Goal: Feedback & Contribution: Leave review/rating

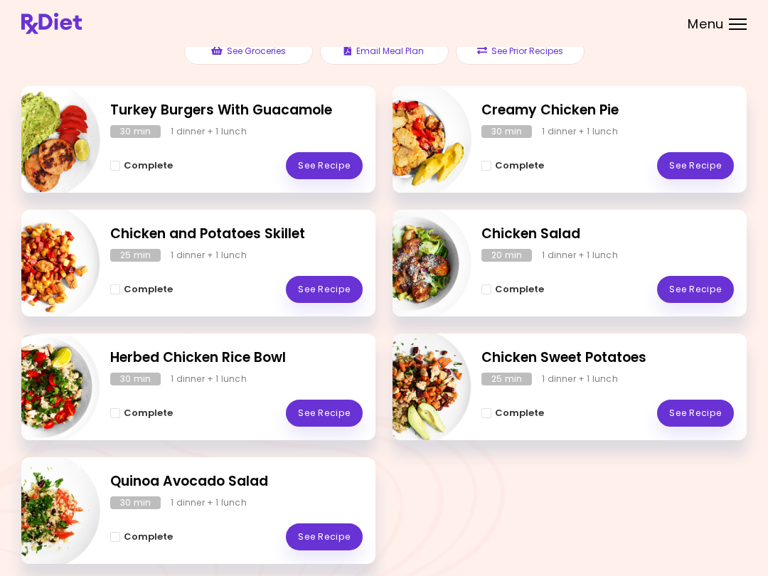
scroll to position [174, 0]
click at [689, 160] on link "See Recipe" at bounding box center [695, 166] width 77 height 27
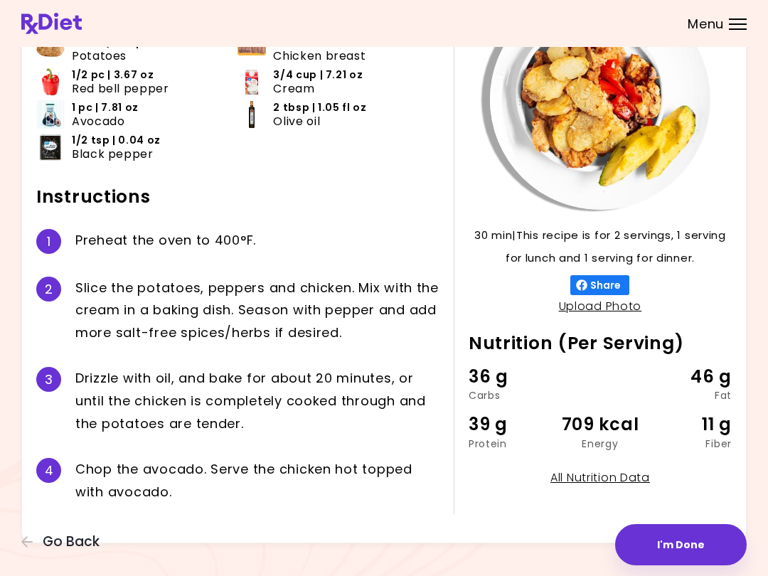
scroll to position [131, 0]
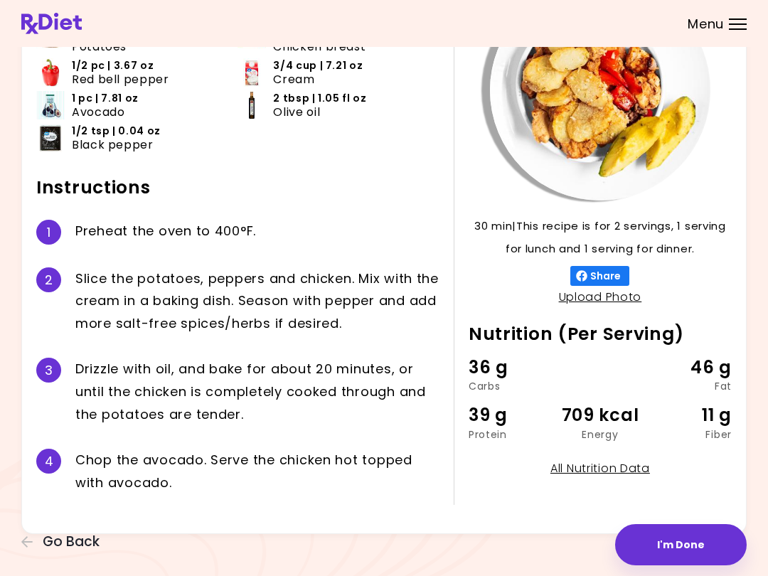
click at [687, 539] on button "I'm Done" at bounding box center [681, 544] width 132 height 41
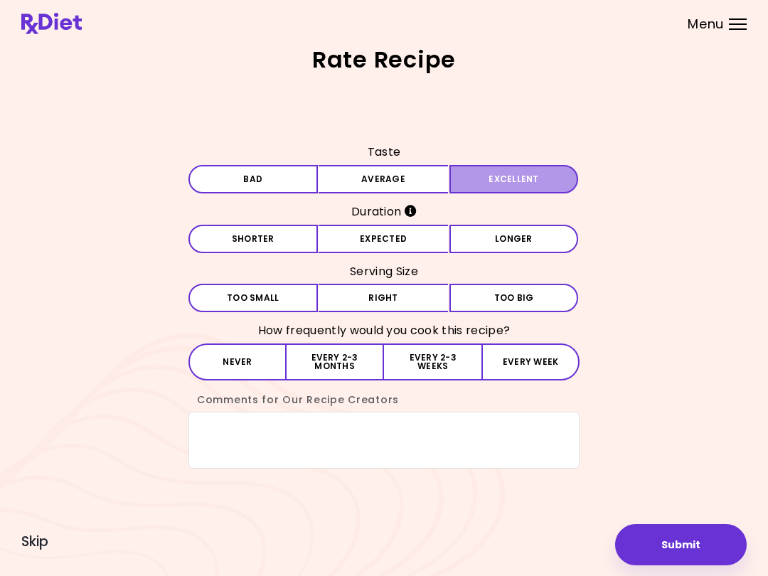
click at [514, 180] on button "Excellent" at bounding box center [514, 179] width 129 height 28
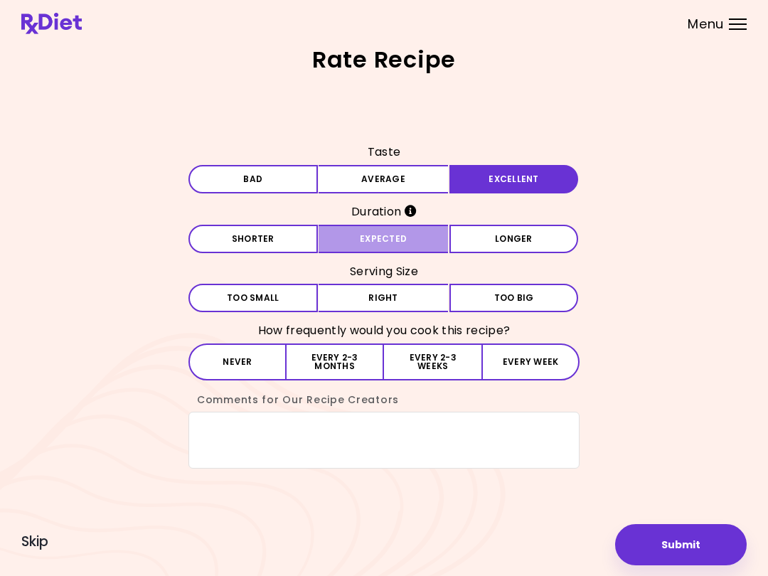
click at [397, 249] on button "Expected" at bounding box center [383, 239] width 129 height 28
click at [406, 300] on button "Right" at bounding box center [383, 298] width 129 height 28
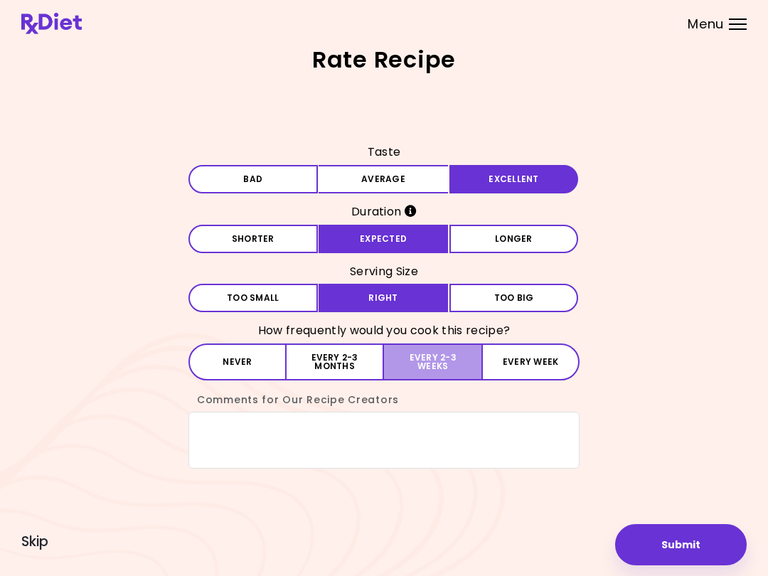
click at [433, 362] on button "Every 2-3 weeks" at bounding box center [432, 362] width 97 height 37
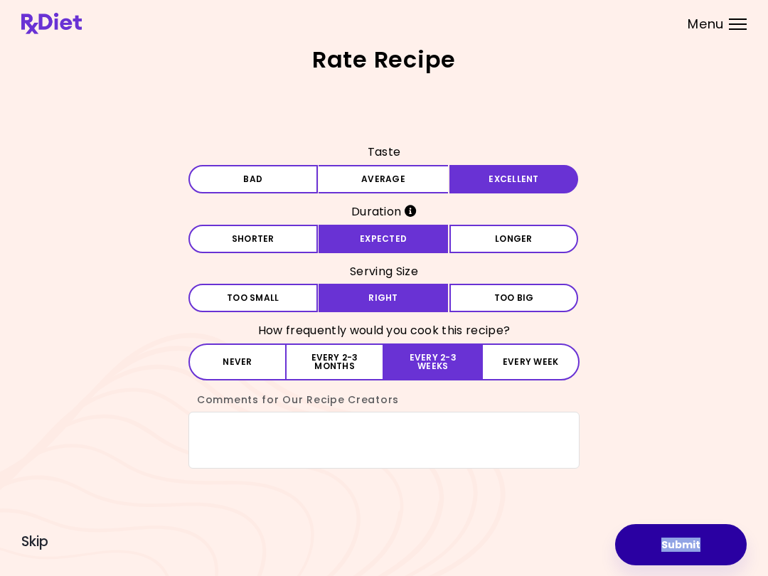
click at [708, 547] on button "Submit" at bounding box center [681, 544] width 132 height 41
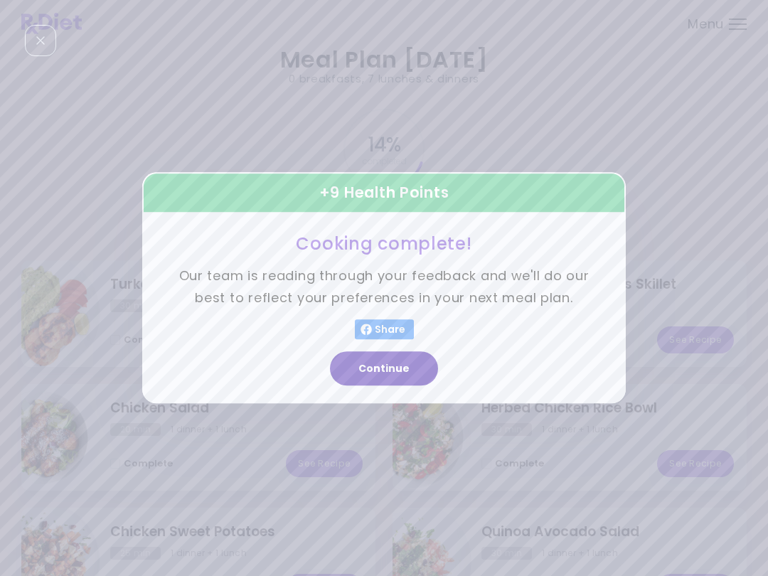
click at [412, 370] on button "Continue" at bounding box center [384, 369] width 108 height 34
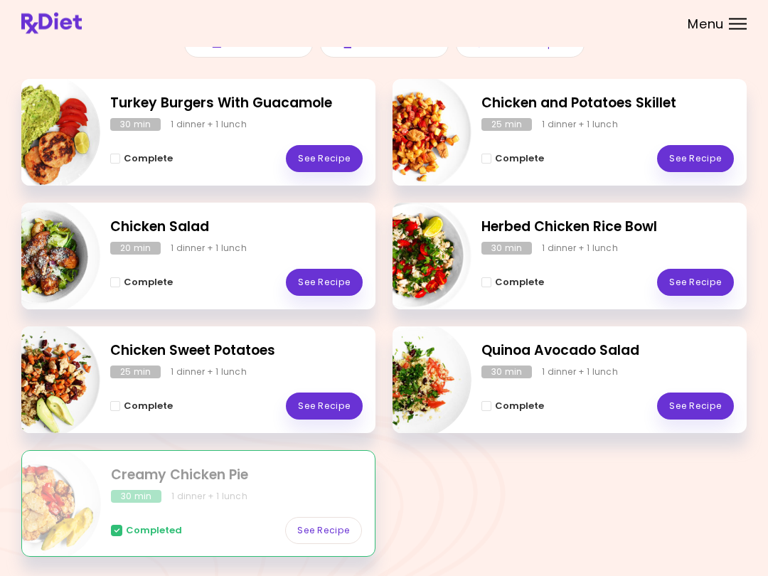
scroll to position [183, 0]
